Goal: Task Accomplishment & Management: Use online tool/utility

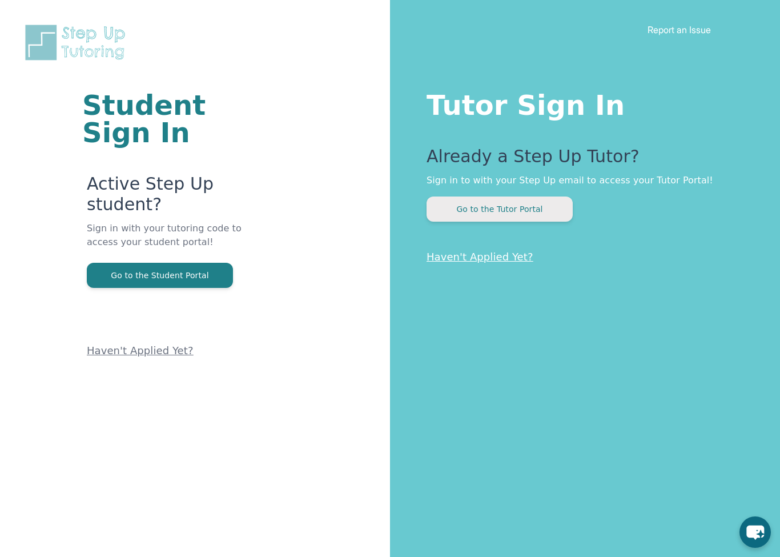
click at [479, 203] on button "Go to the Tutor Portal" at bounding box center [500, 208] width 146 height 25
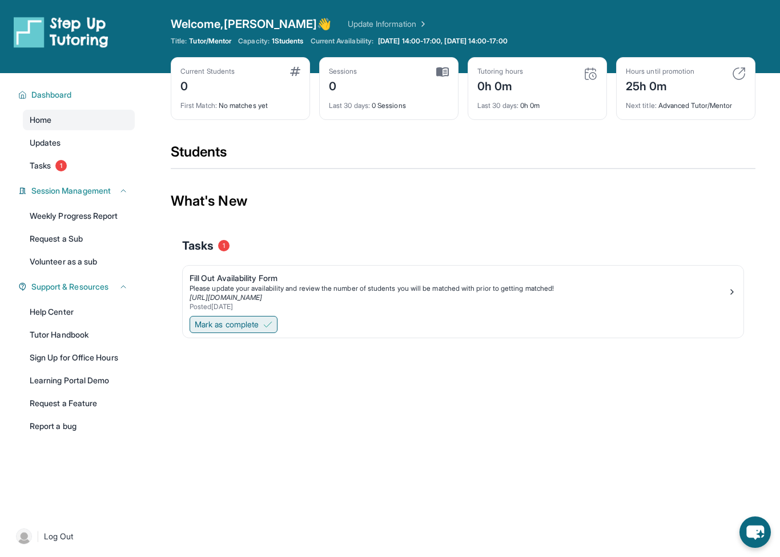
click at [223, 329] on span "Mark as complete" at bounding box center [227, 324] width 64 height 11
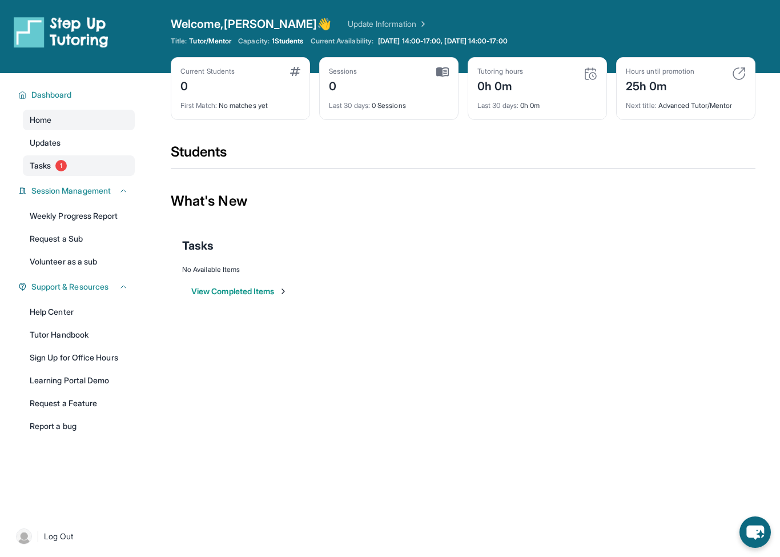
click at [44, 168] on span "Tasks" at bounding box center [40, 165] width 21 height 11
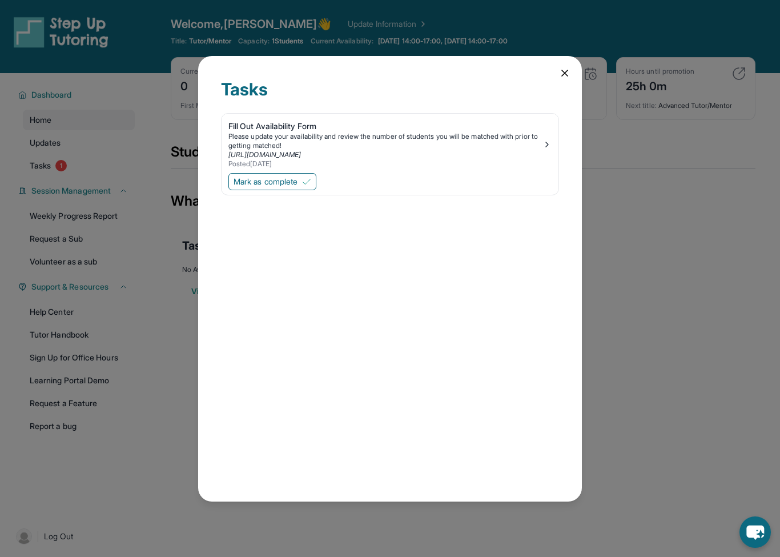
click at [703, 213] on div "Tasks Fill Out Availability Form Please update your availability and review the…" at bounding box center [390, 278] width 780 height 557
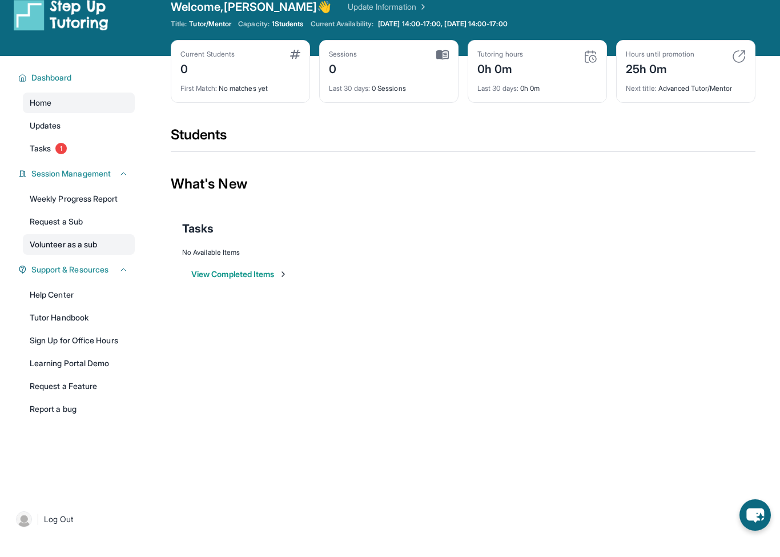
click at [80, 251] on link "Volunteer as a sub" at bounding box center [79, 261] width 112 height 21
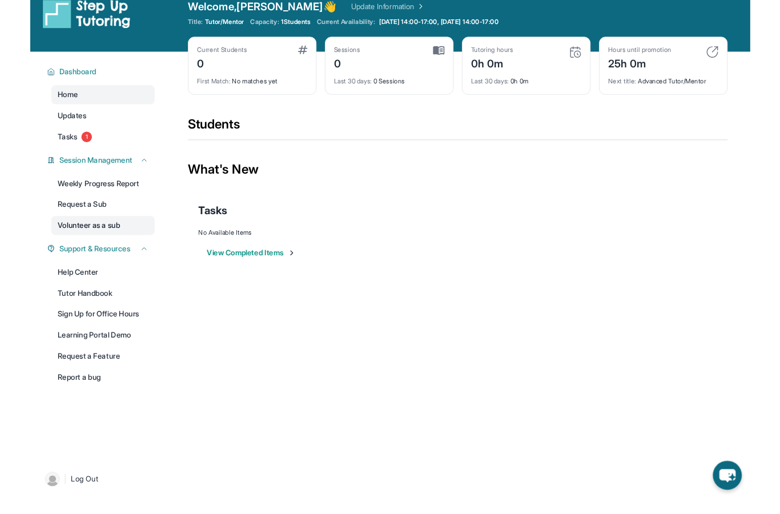
scroll to position [17, 0]
